Goal: Find specific page/section: Find specific page/section

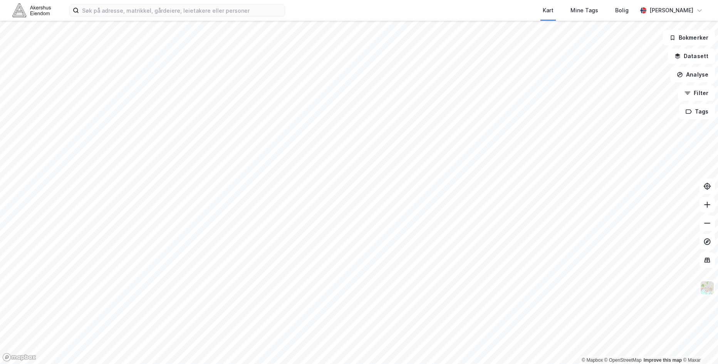
click at [104, 1] on div "Kart Mine Tags Bolig [PERSON_NAME]" at bounding box center [359, 10] width 718 height 21
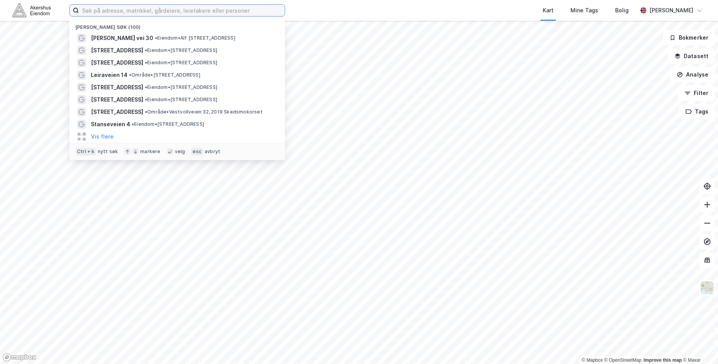
click at [102, 7] on input at bounding box center [182, 11] width 206 height 12
type input "[PERSON_NAME] vei 30"
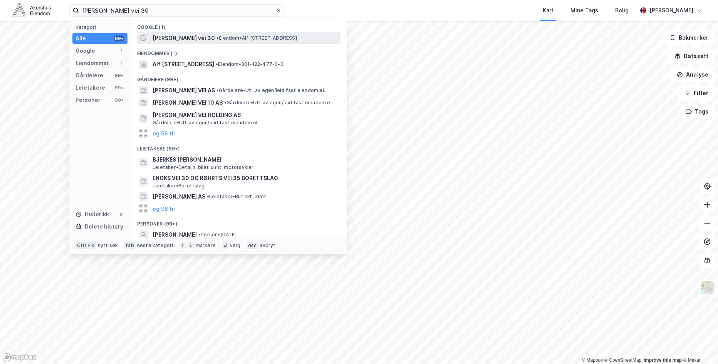
click at [229, 40] on span "• Eiendom • [PERSON_NAME][STREET_ADDRESS]" at bounding box center [257, 38] width 81 height 6
